Goal: Transaction & Acquisition: Purchase product/service

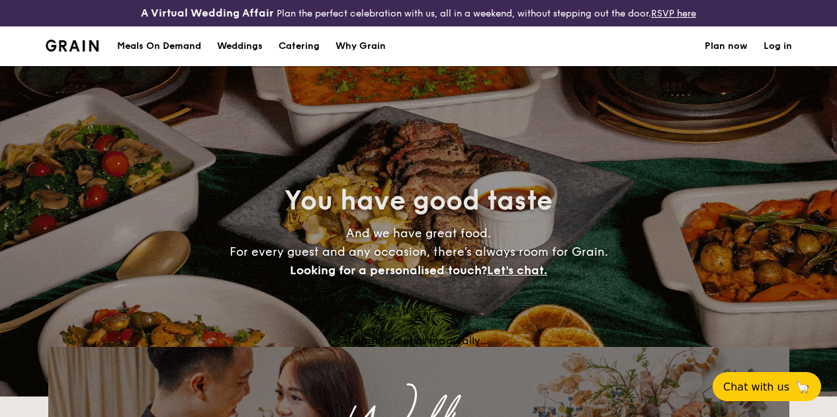
select select
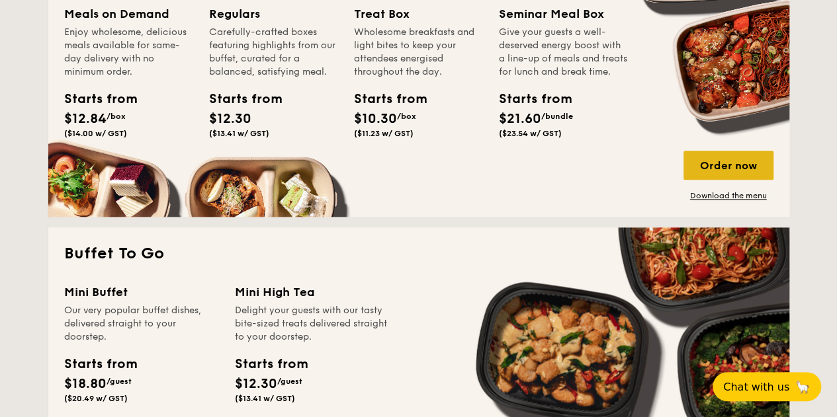
scroll to position [662, 0]
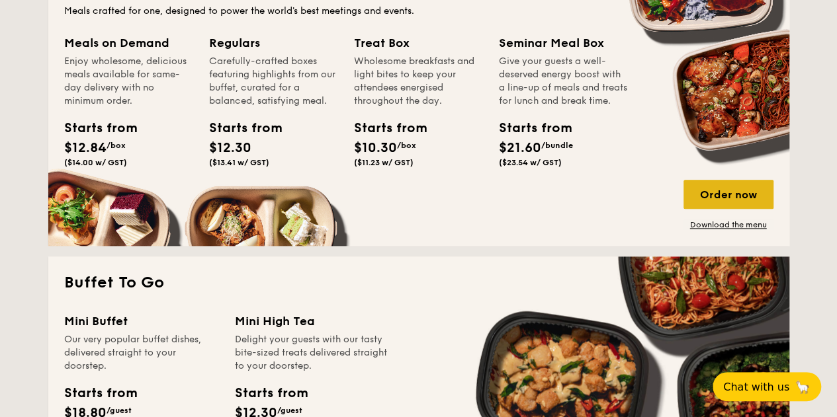
click at [731, 202] on div "Order now" at bounding box center [728, 194] width 90 height 29
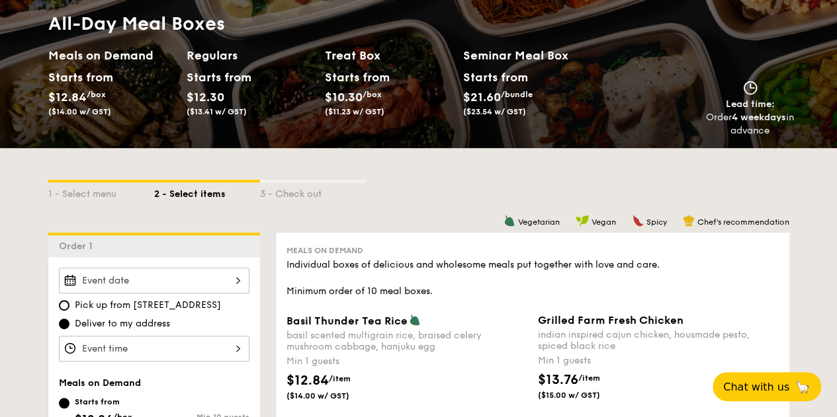
scroll to position [198, 0]
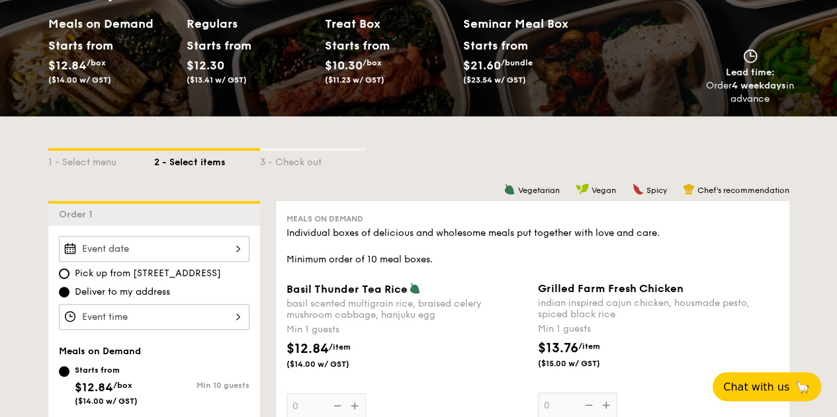
click at [160, 253] on div at bounding box center [154, 249] width 191 height 26
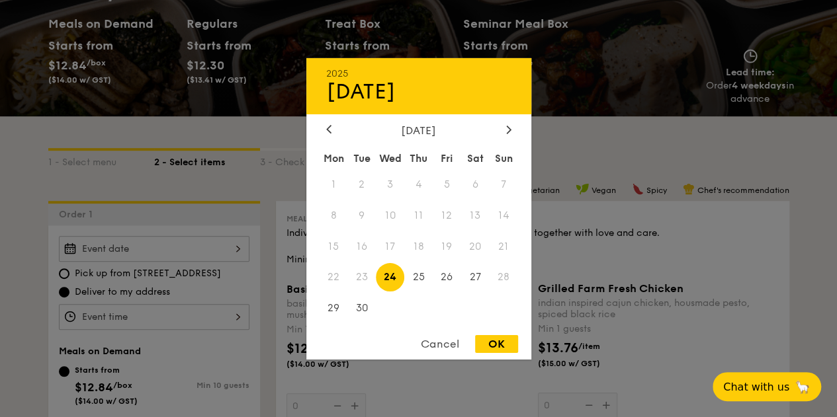
click at [466, 247] on span "20" at bounding box center [475, 246] width 28 height 28
click at [439, 256] on span "19" at bounding box center [447, 246] width 28 height 28
click at [448, 245] on span "19" at bounding box center [447, 246] width 28 height 28
click at [215, 173] on div at bounding box center [418, 208] width 837 height 417
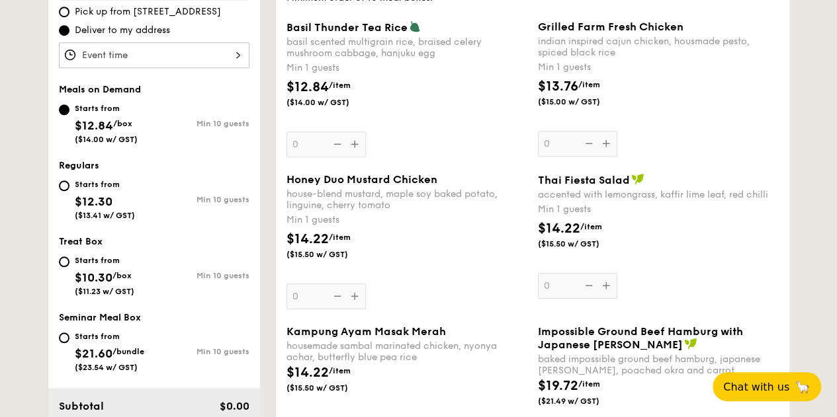
scroll to position [463, 0]
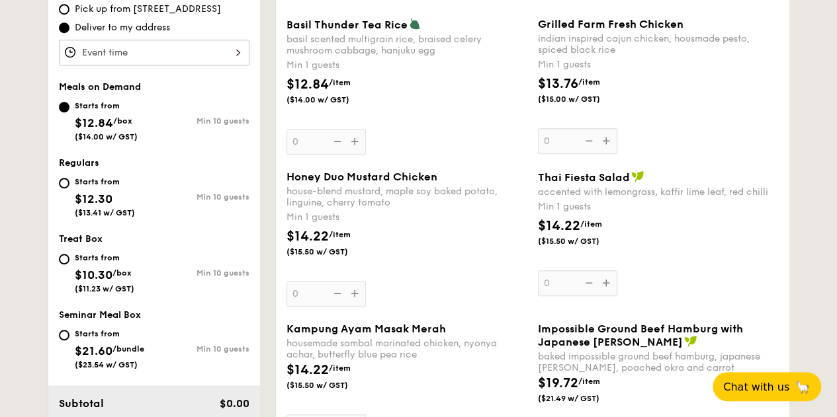
select select
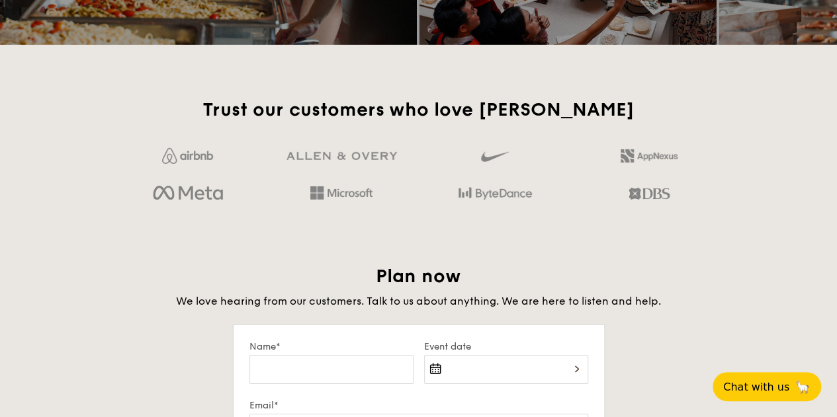
scroll to position [2118, 0]
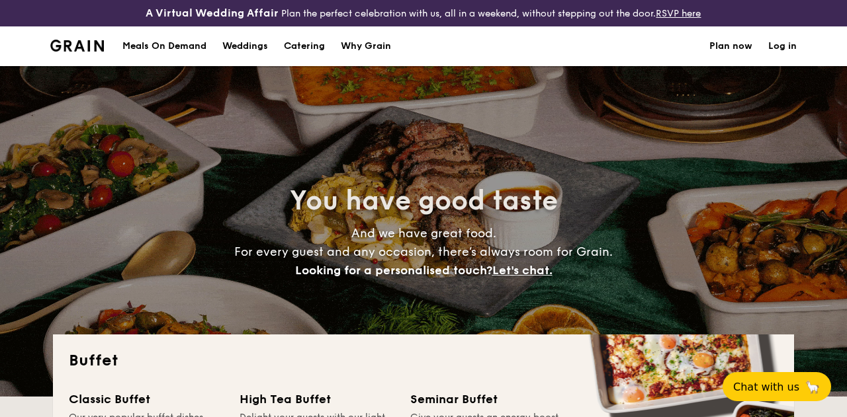
select select
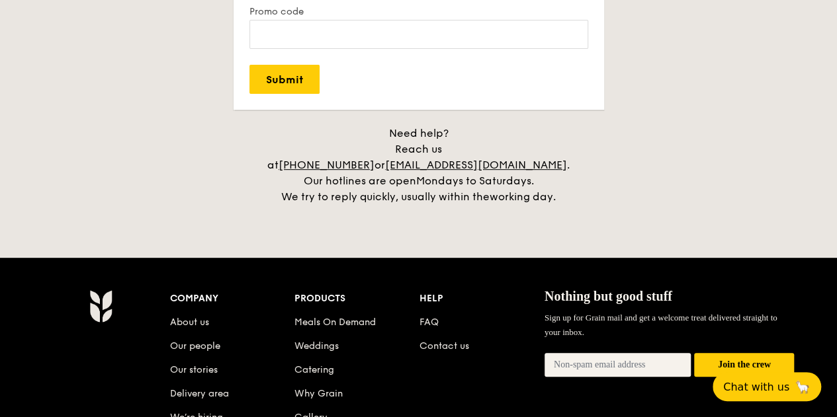
scroll to position [2779, 0]
